Goal: Task Accomplishment & Management: Complete application form

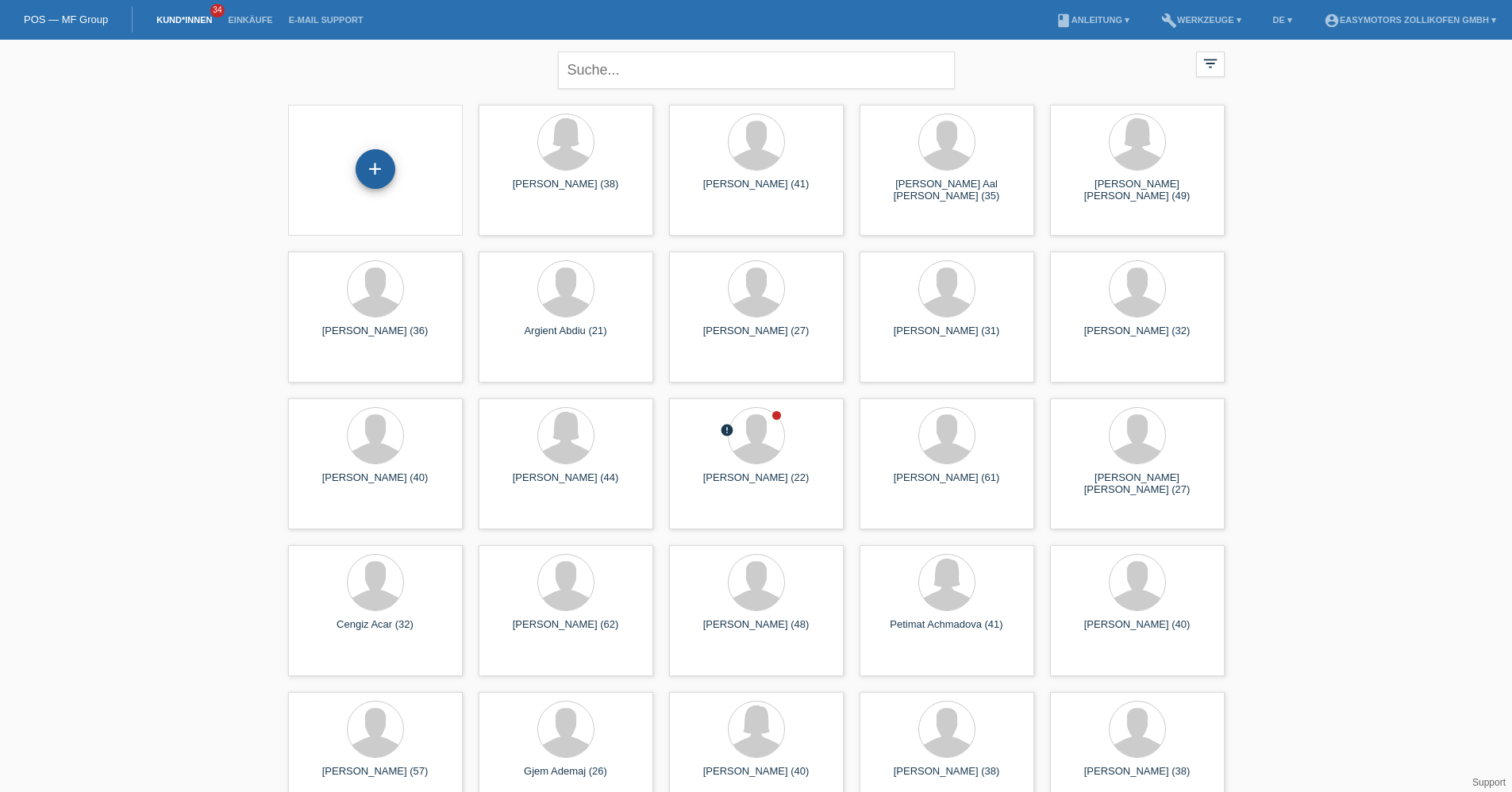
click at [374, 172] on div "+" at bounding box center [375, 169] width 40 height 40
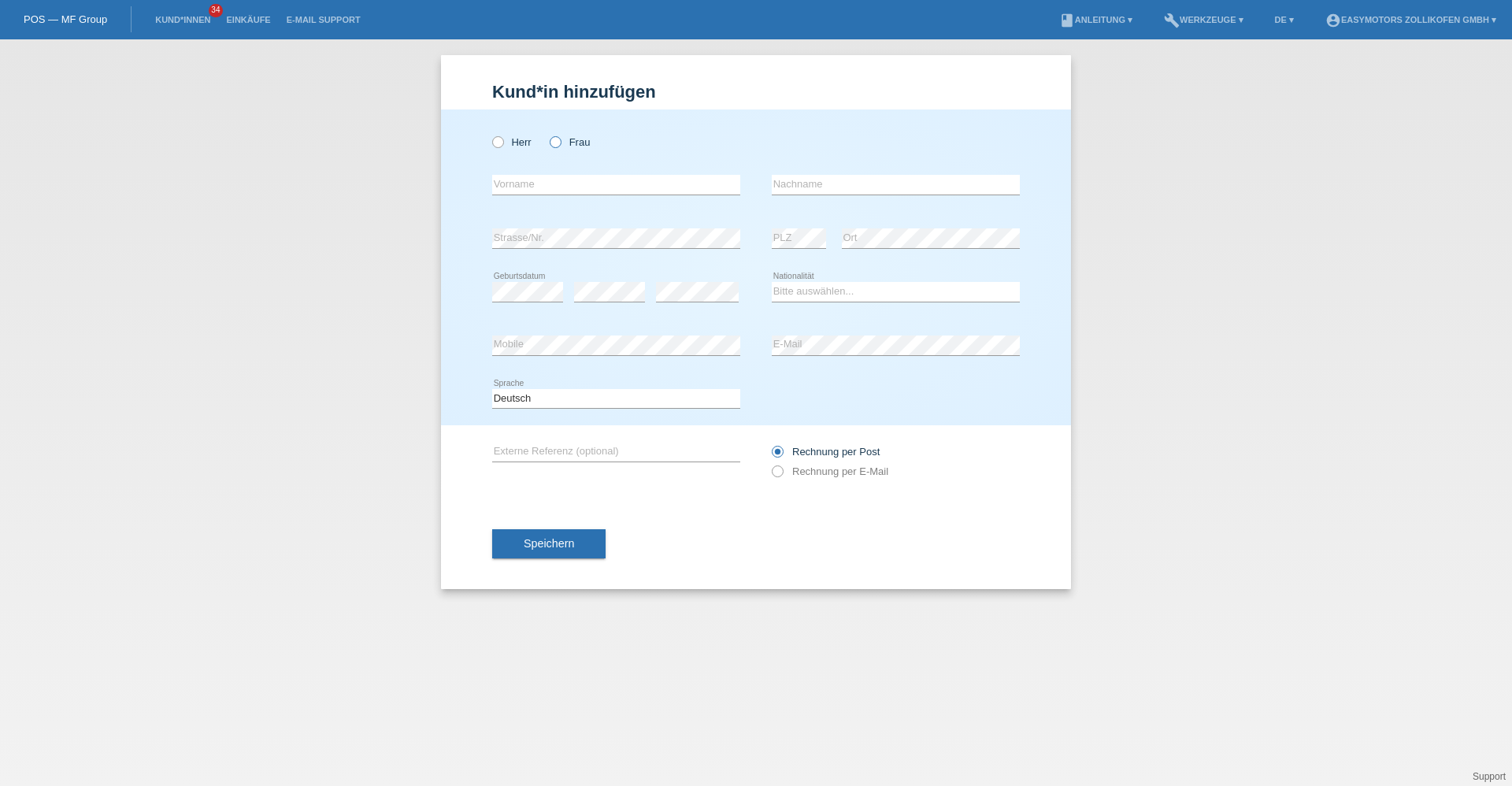
click at [547, 134] on icon at bounding box center [547, 134] width 0 height 0
click at [560, 139] on input "Frau" at bounding box center [555, 142] width 10 height 10
radio input "true"
click at [561, 176] on input "text" at bounding box center [616, 184] width 248 height 20
type input "Melissa Rosalinda"
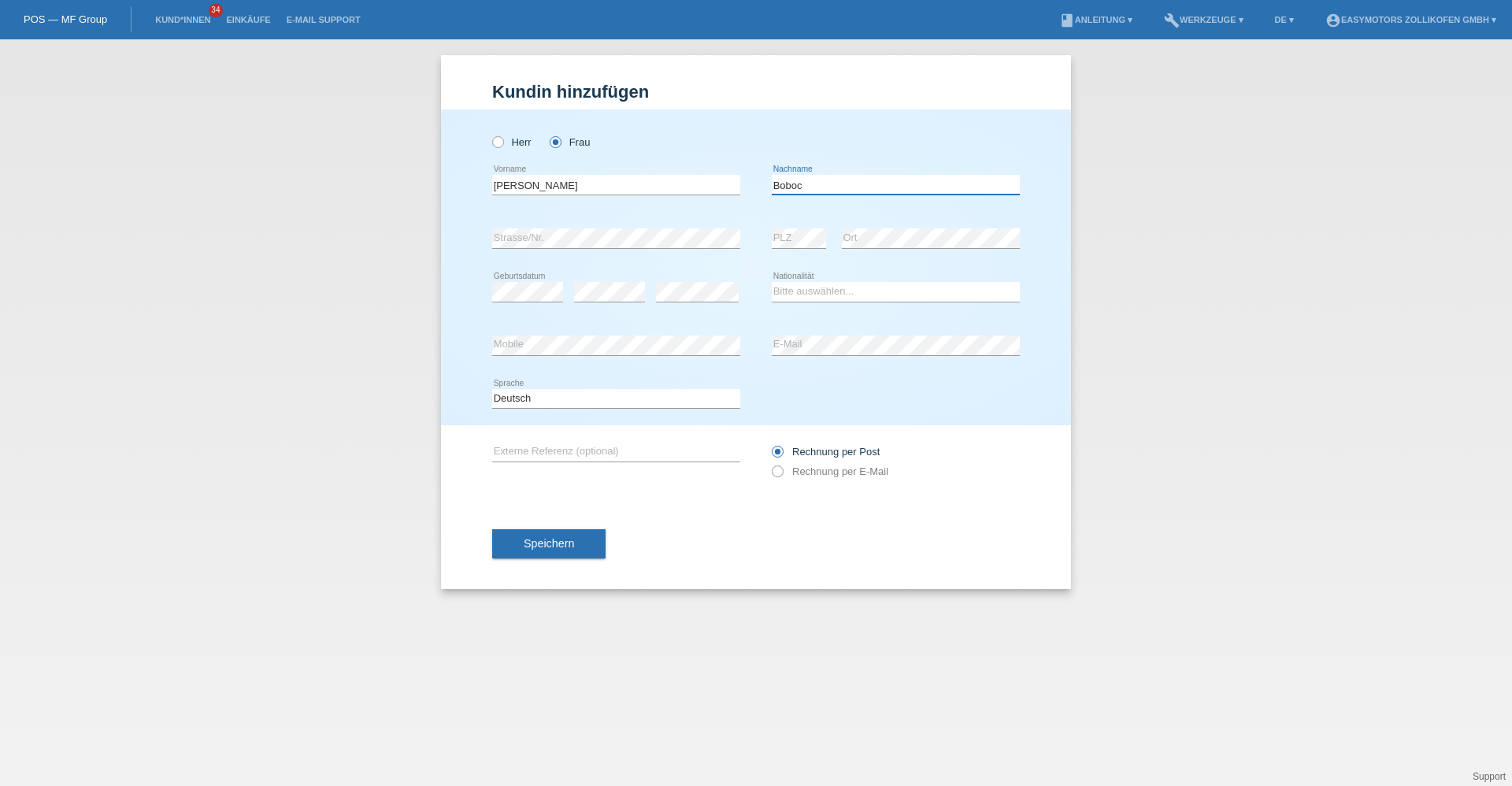
type input "Boboc"
click at [884, 293] on select "Bitte auswählen... Schweiz Deutschland Liechtenstein Österreich ------------ Af…" at bounding box center [895, 292] width 248 height 19
select select "CH"
click at [772, 282] on select "Bitte auswählen... Schweiz Deutschland Liechtenstein Österreich ------------ Af…" at bounding box center [895, 292] width 248 height 19
click at [539, 545] on span "Speichern" at bounding box center [549, 543] width 51 height 13
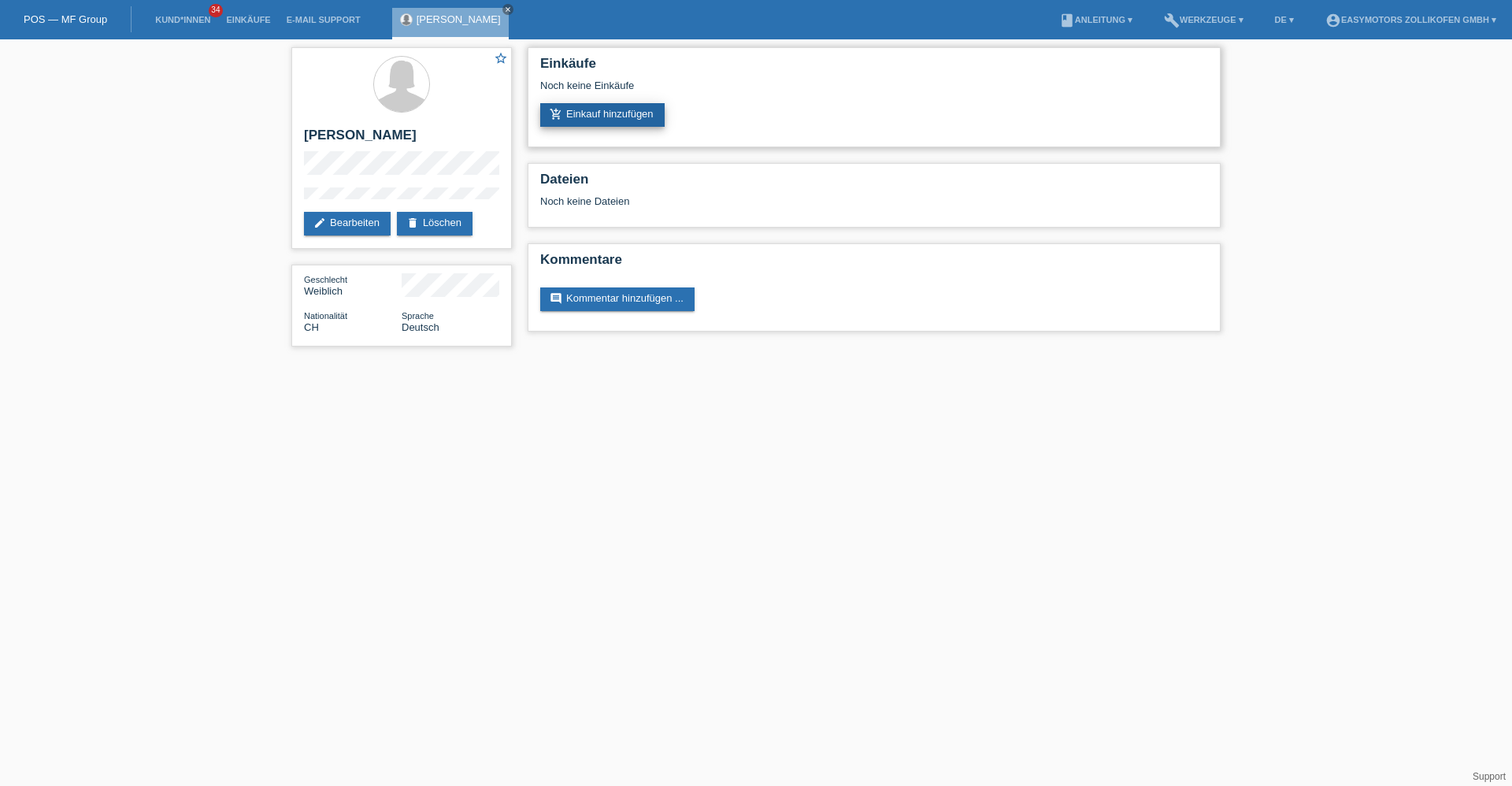
click at [610, 114] on link "add_shopping_cart Einkauf hinzufügen" at bounding box center [602, 115] width 124 height 24
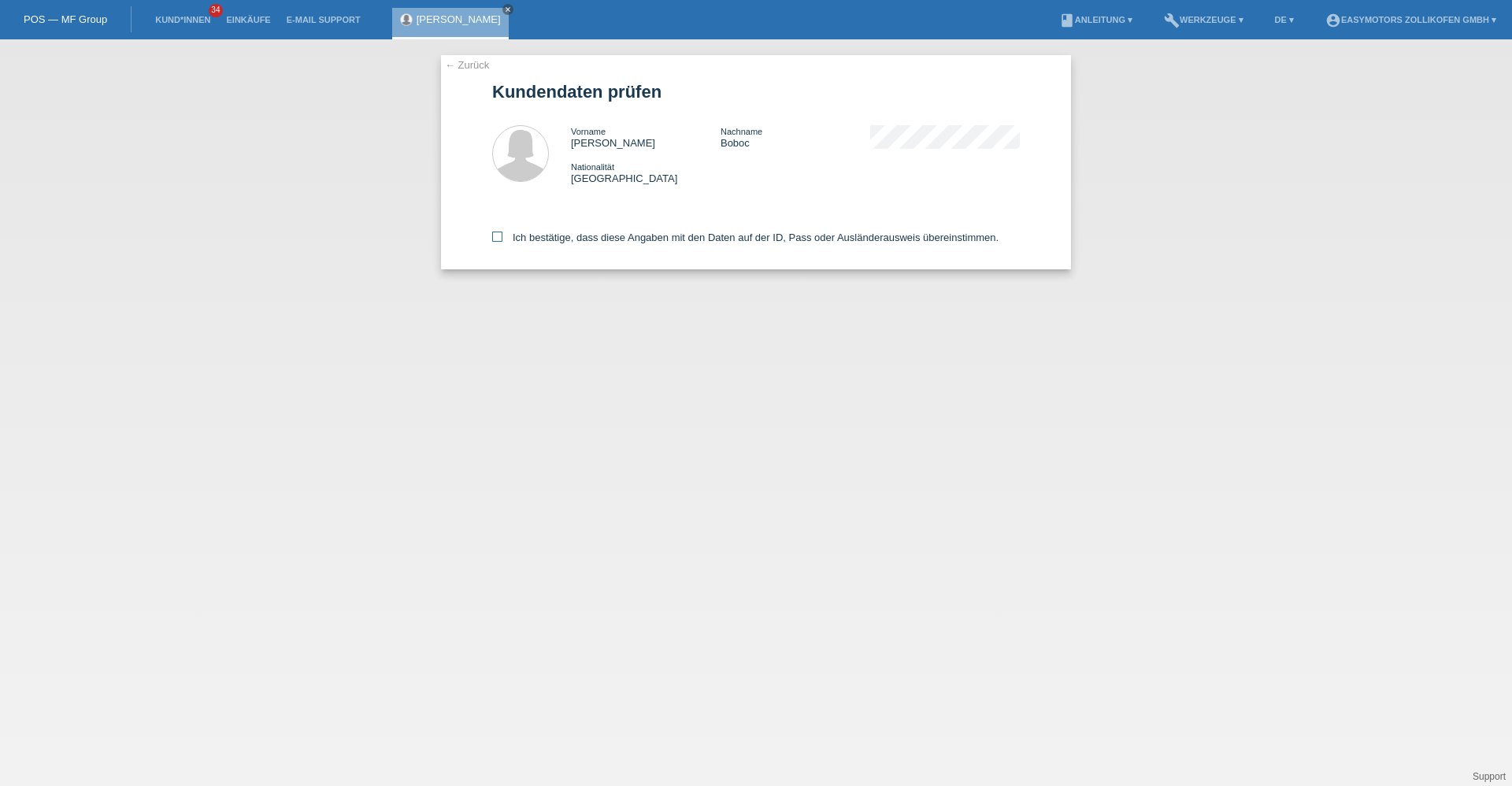
click at [521, 237] on label "Ich bestätige, dass diese Angaben mit den Daten auf der ID, Pass oder Ausländer…" at bounding box center [745, 238] width 506 height 12
click at [503, 237] on input "Ich bestätige, dass diese Angaben mit den Daten auf der ID, Pass oder Ausländer…" at bounding box center [497, 237] width 10 height 10
checkbox input "true"
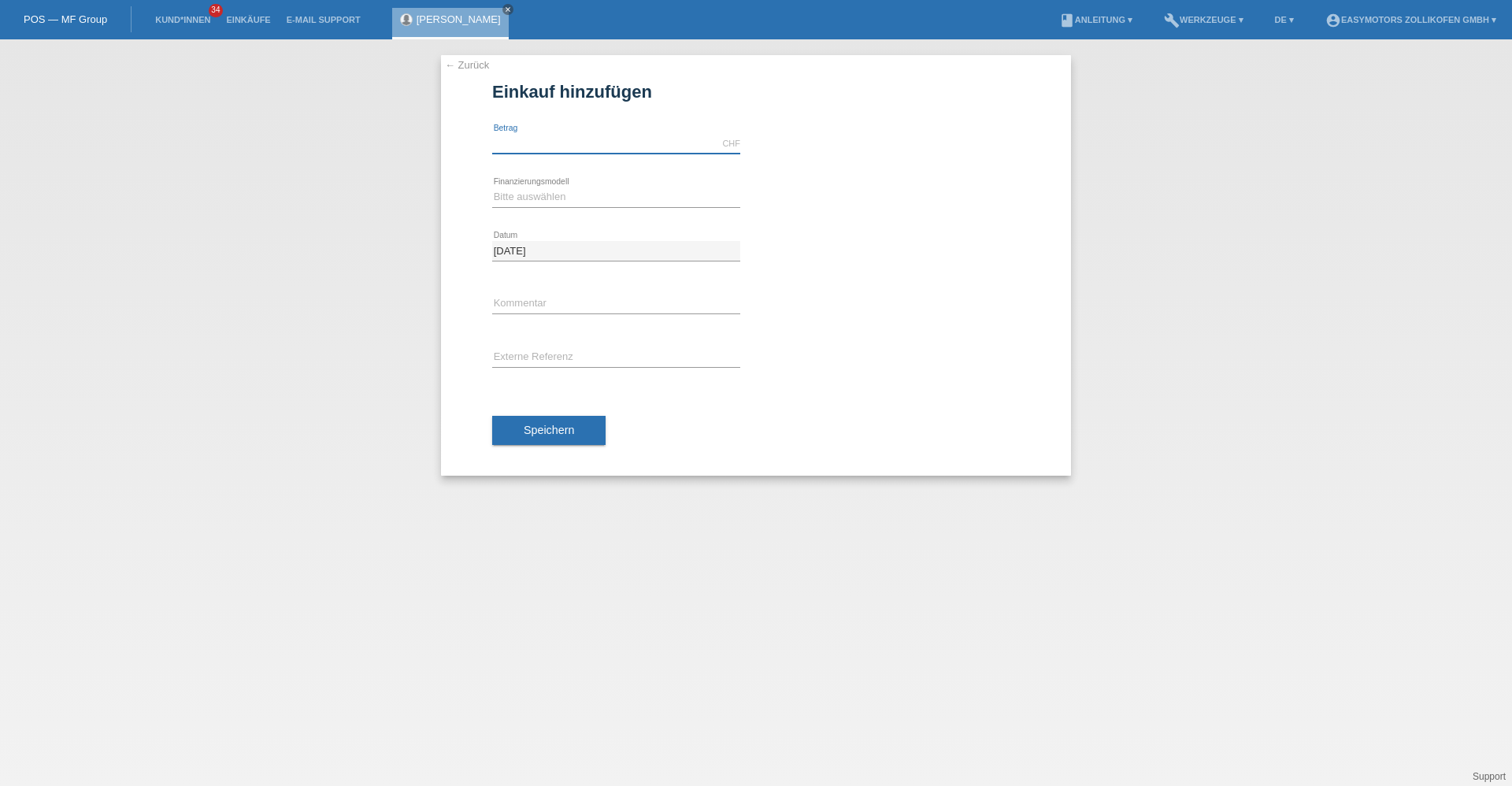
click at [554, 148] on input "text" at bounding box center [616, 143] width 248 height 20
type input "2490.00"
click at [541, 201] on select "Bitte auswählen Fixe Raten Kauf auf Rechnung mit Teilzahlungsoption" at bounding box center [616, 197] width 248 height 19
select select "67"
click at [492, 188] on select "Bitte auswählen Fixe Raten Kauf auf Rechnung mit Teilzahlungsoption" at bounding box center [616, 197] width 248 height 19
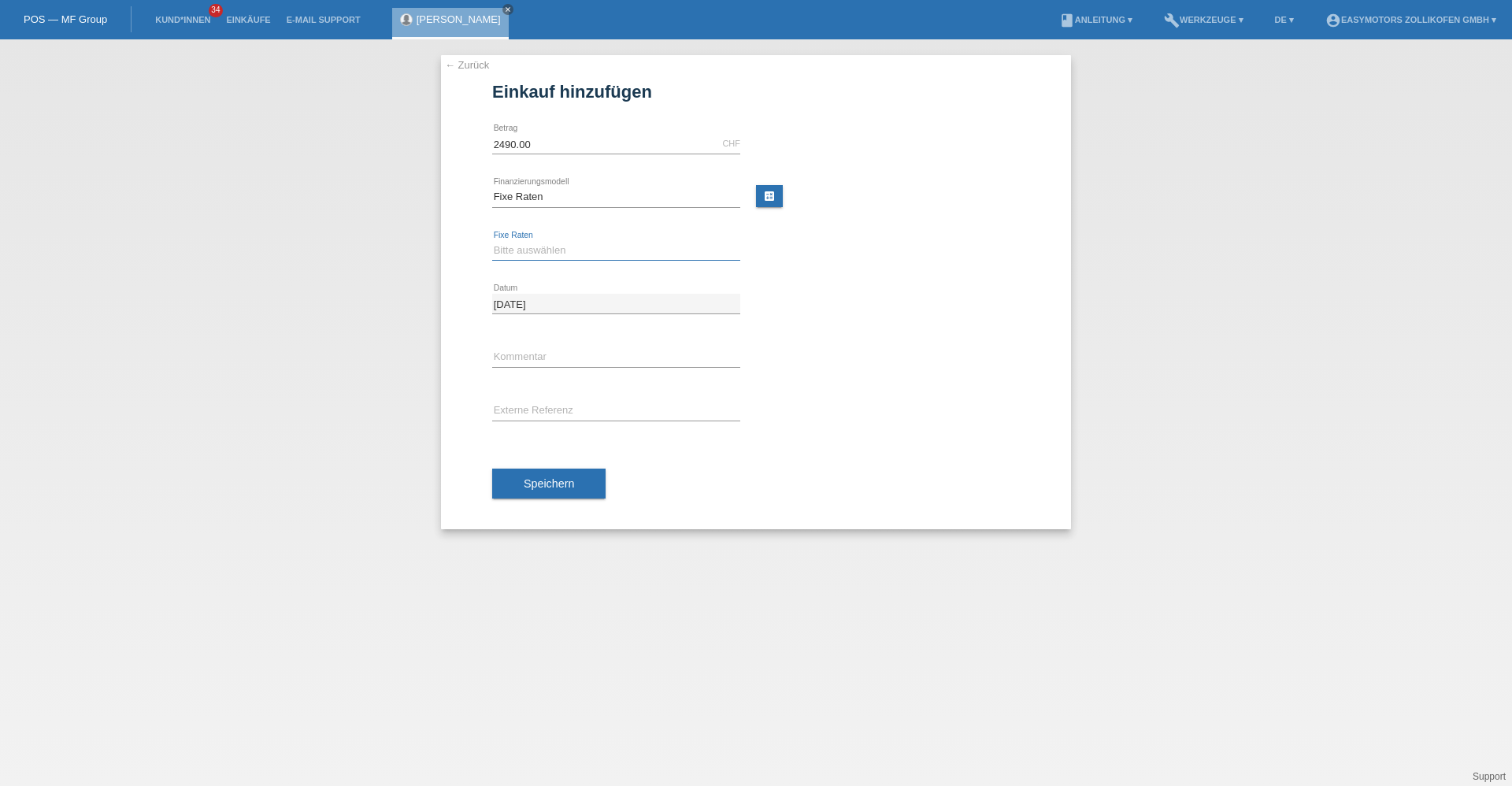
click at [534, 244] on select "Bitte auswählen 12 Raten 24 Raten 36 Raten 48 Raten" at bounding box center [616, 251] width 248 height 19
select select "134"
click at [492, 241] on select "Bitte auswählen 12 Raten 24 Raten 36 Raten 48 Raten" at bounding box center [616, 251] width 248 height 19
click at [568, 483] on span "Speichern" at bounding box center [549, 483] width 51 height 13
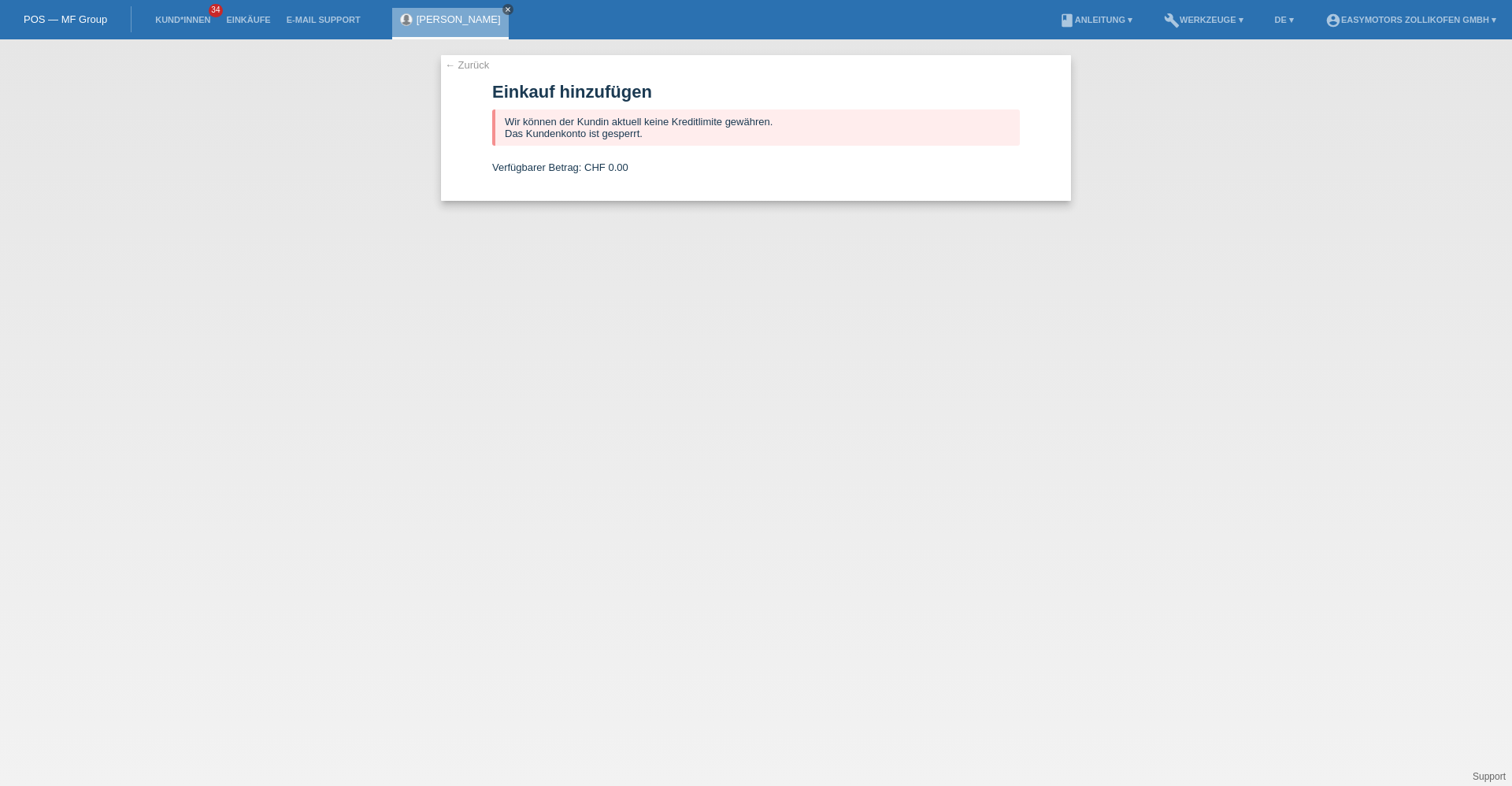
click at [512, 5] on icon "close" at bounding box center [508, 9] width 8 height 8
click at [834, 656] on div "← Zurück Einkauf hinzufügen Wir können der Kundin aktuell keine Kreditlimite ge…" at bounding box center [756, 413] width 1512 height 747
click at [477, 61] on link "← Zurück" at bounding box center [467, 65] width 44 height 12
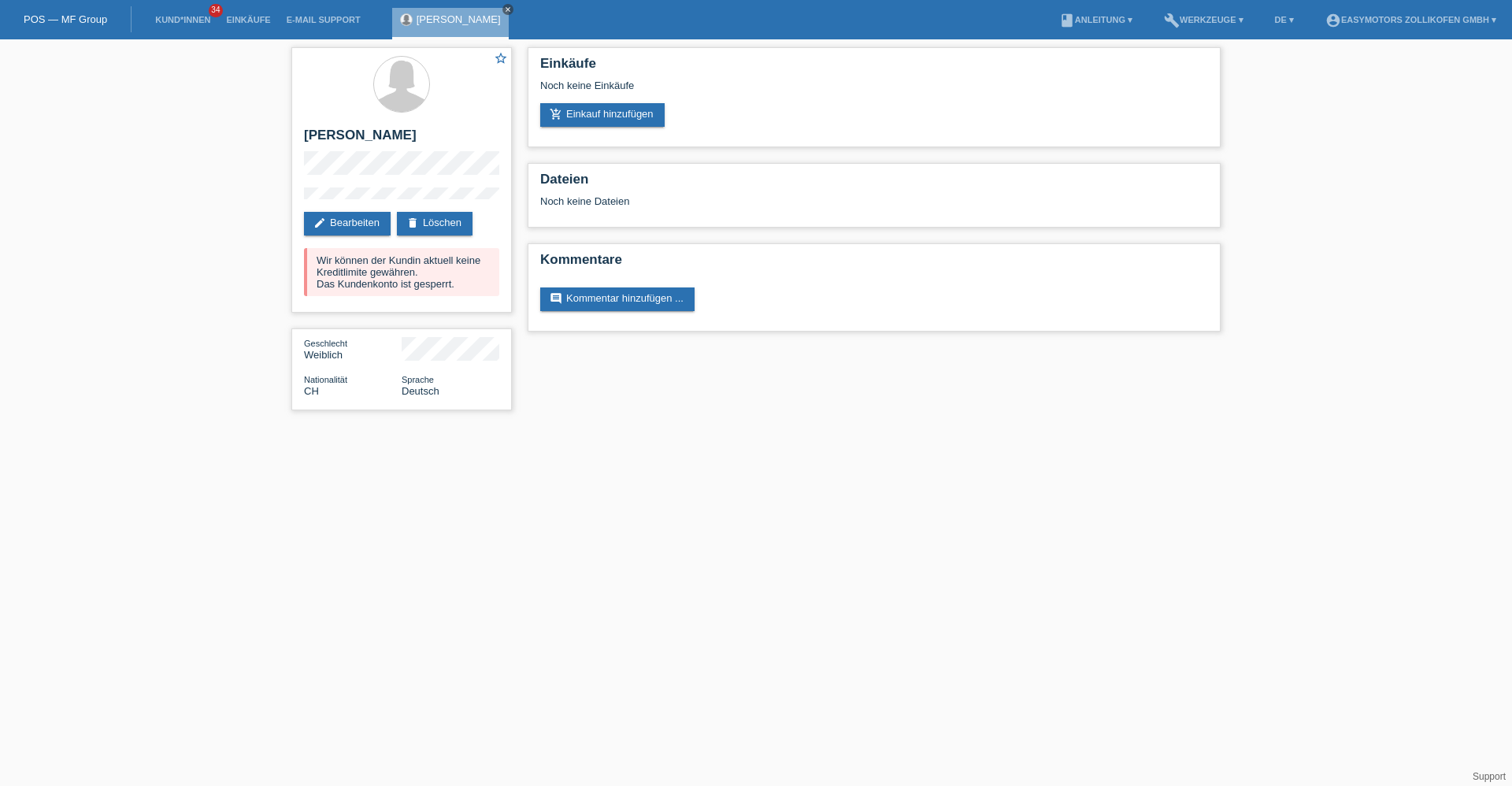
click at [512, 9] on icon "close" at bounding box center [508, 9] width 8 height 8
